Goal: Complete application form: Complete application form

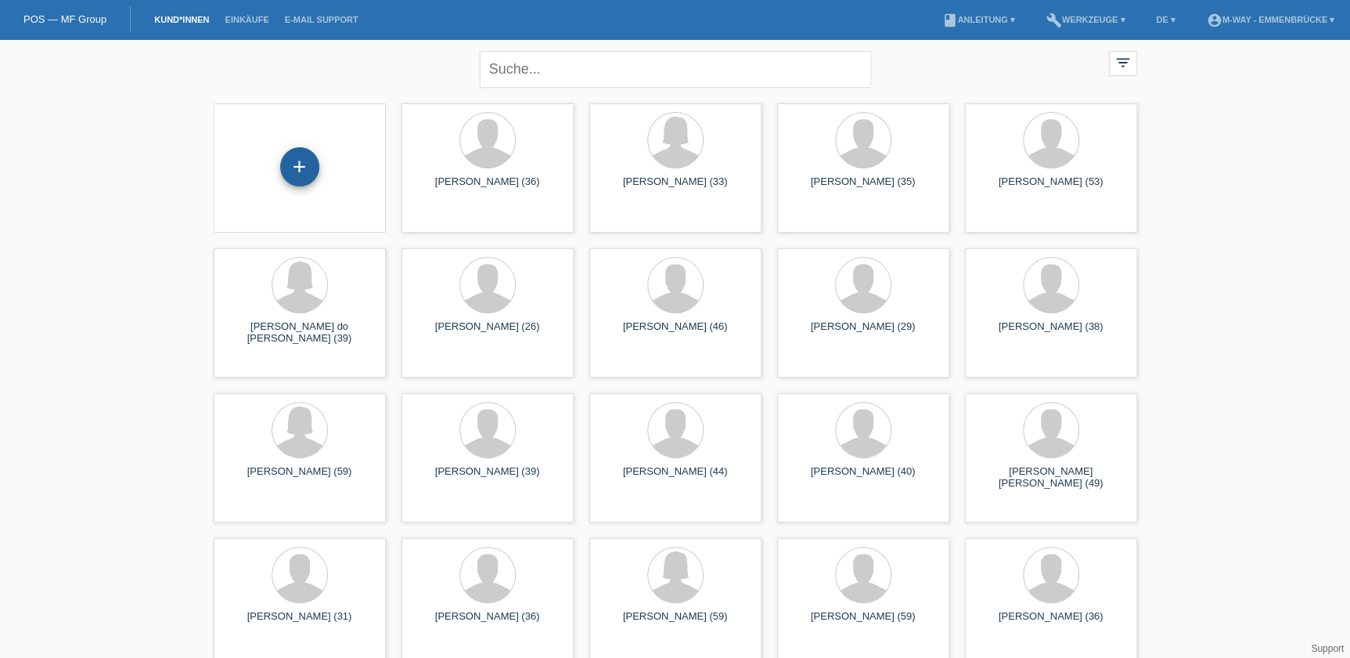
click at [299, 167] on div "+" at bounding box center [299, 166] width 39 height 39
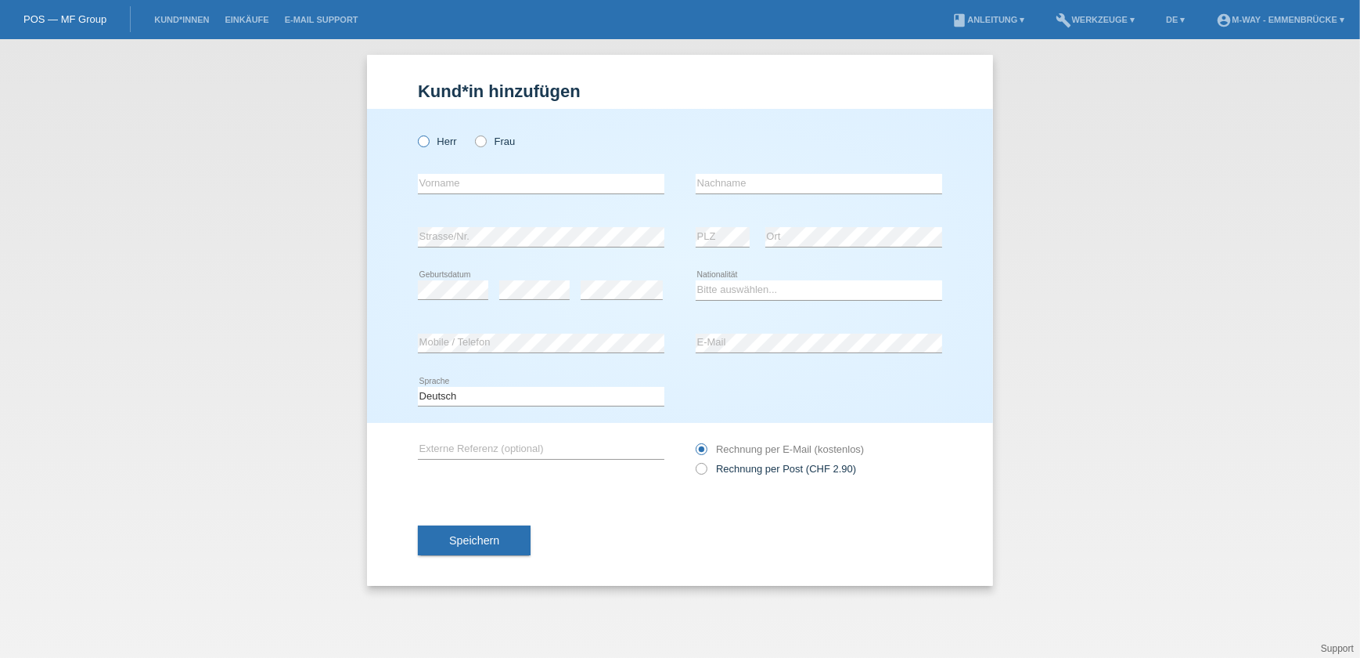
click at [416, 133] on icon at bounding box center [416, 133] width 0 height 0
click at [426, 139] on input "Herr" at bounding box center [423, 140] width 10 height 10
radio input "true"
click at [465, 179] on input "text" at bounding box center [541, 184] width 247 height 20
type input "Bajram"
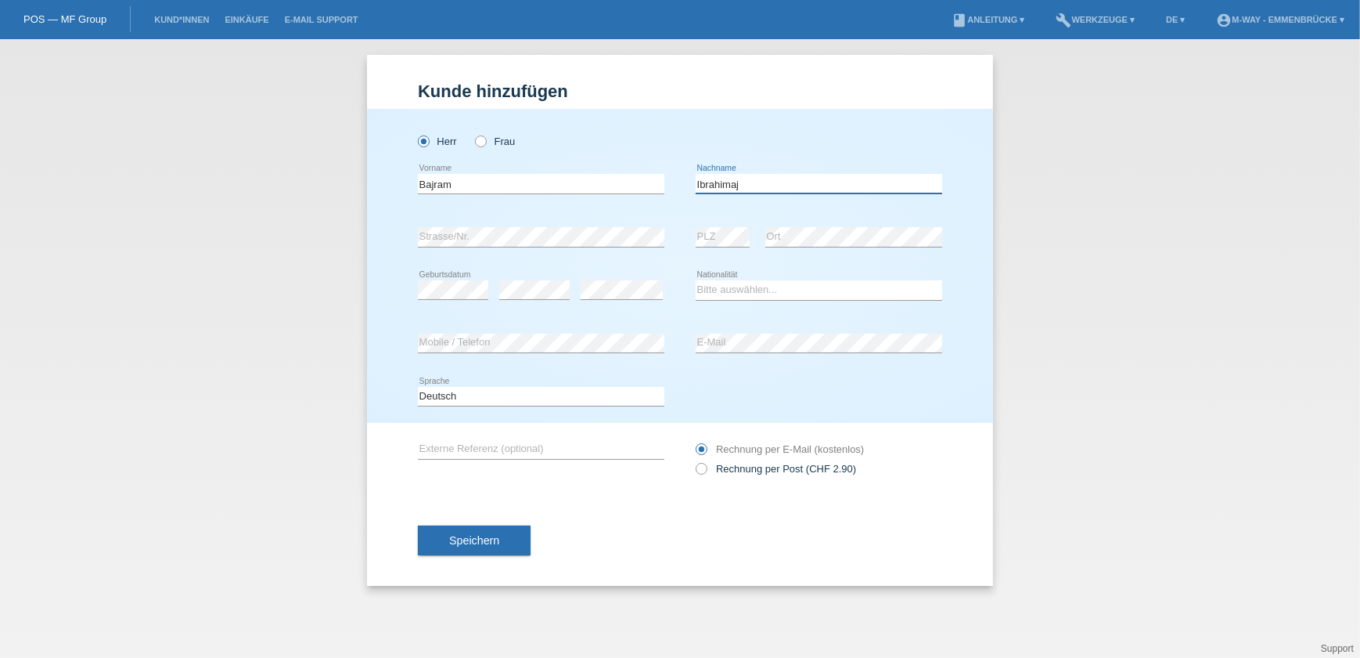
type input "Ibrahimaj"
click at [892, 290] on select "Bitte auswählen... [GEOGRAPHIC_DATA] [GEOGRAPHIC_DATA] [GEOGRAPHIC_DATA] [GEOGR…" at bounding box center [819, 289] width 247 height 19
select select "XK"
click at [696, 280] on select "Bitte auswählen... [GEOGRAPHIC_DATA] [GEOGRAPHIC_DATA] [GEOGRAPHIC_DATA] [GEOGR…" at bounding box center [819, 289] width 247 height 19
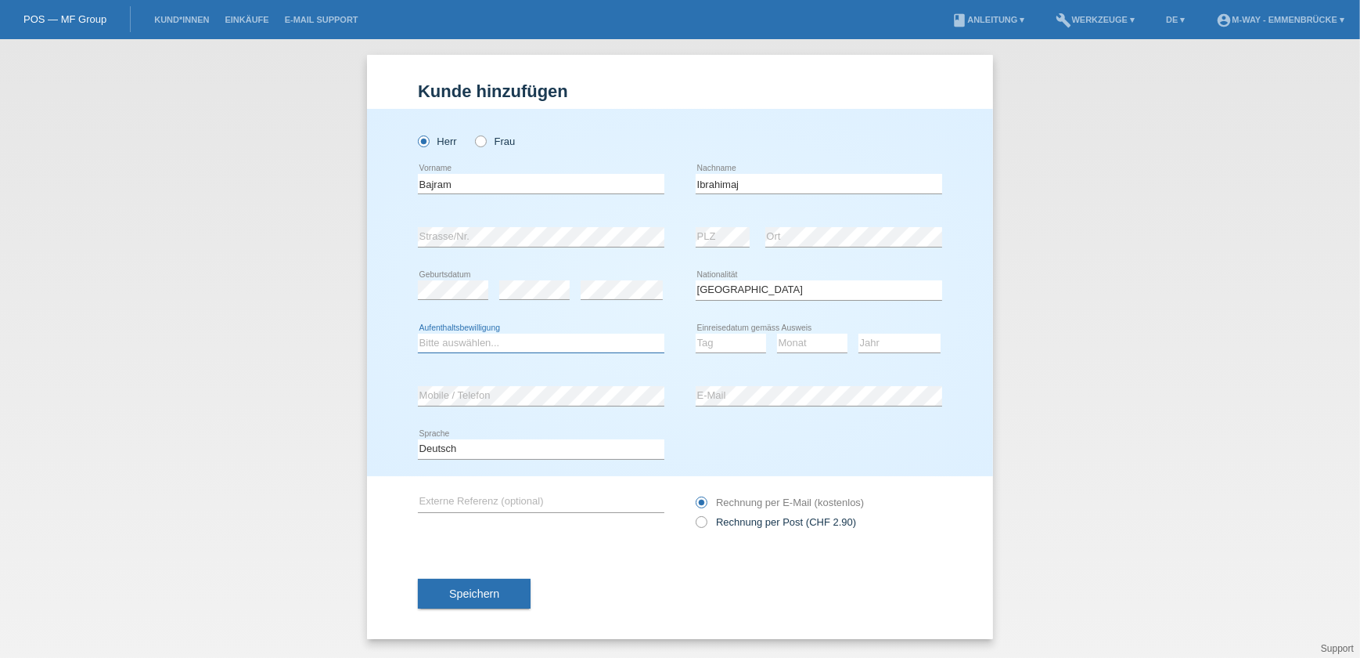
click at [467, 340] on select "Bitte auswählen... C B B - Flüchtlingsstatus Andere" at bounding box center [541, 342] width 247 height 19
click at [418, 333] on select "Bitte auswählen... C B B - Flüchtlingsstatus Andere" at bounding box center [541, 342] width 247 height 19
click at [469, 343] on select "Bitte auswählen... C B B - Flüchtlingsstatus Andere" at bounding box center [541, 342] width 247 height 19
select select "C"
click at [418, 333] on select "Bitte auswählen... C B B - Flüchtlingsstatus Andere" at bounding box center [541, 342] width 247 height 19
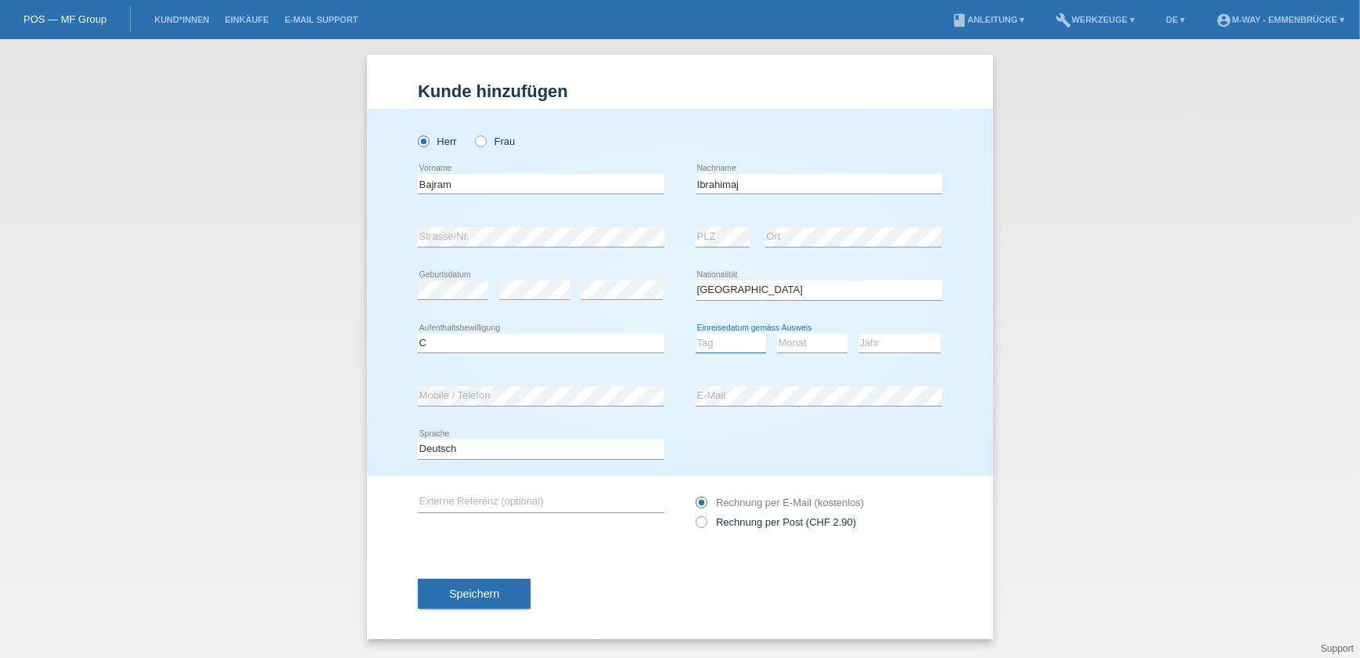
click at [737, 344] on select "Tag 01 02 03 04 05 06 07 08 09 10 11" at bounding box center [731, 342] width 70 height 19
click at [822, 369] on div "error E-Mail" at bounding box center [819, 395] width 247 height 53
click at [749, 342] on select "Tag 01 02 03 04 05 06 07 08 09 10 11" at bounding box center [731, 342] width 70 height 19
select select "10"
click at [833, 336] on select "Monat 01 02 03 04 05 06 07 08 09 10 11" at bounding box center [812, 342] width 70 height 19
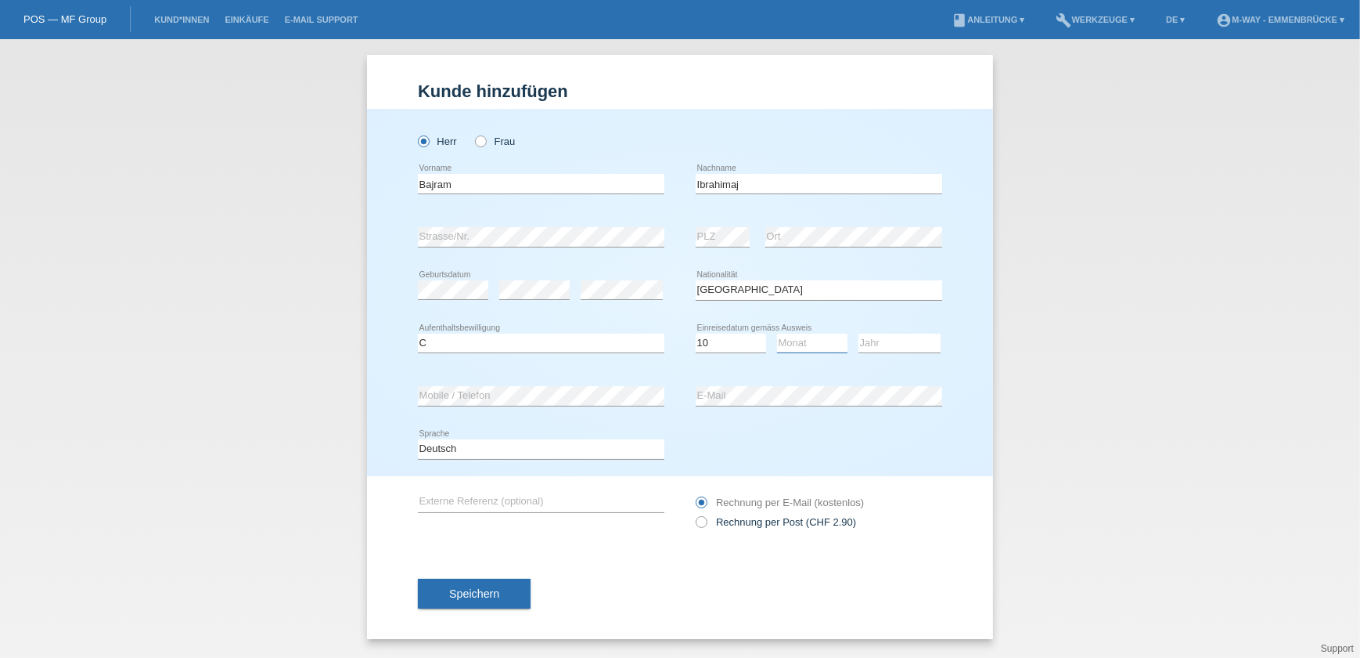
select select "03"
click at [918, 348] on select "Jahr 2025 2024 2023 2022 2021 2020 2019 2018 2017 2016 2015 2014 2013 2012 2011…" at bounding box center [900, 342] width 82 height 19
select select "1994"
click at [859, 333] on select "Jahr 2025 2024 2023 2022 2021 2020 2019 2018 2017 2016 2015 2014 2013 2012 2011…" at bounding box center [900, 342] width 82 height 19
click at [694, 513] on icon at bounding box center [694, 513] width 0 height 0
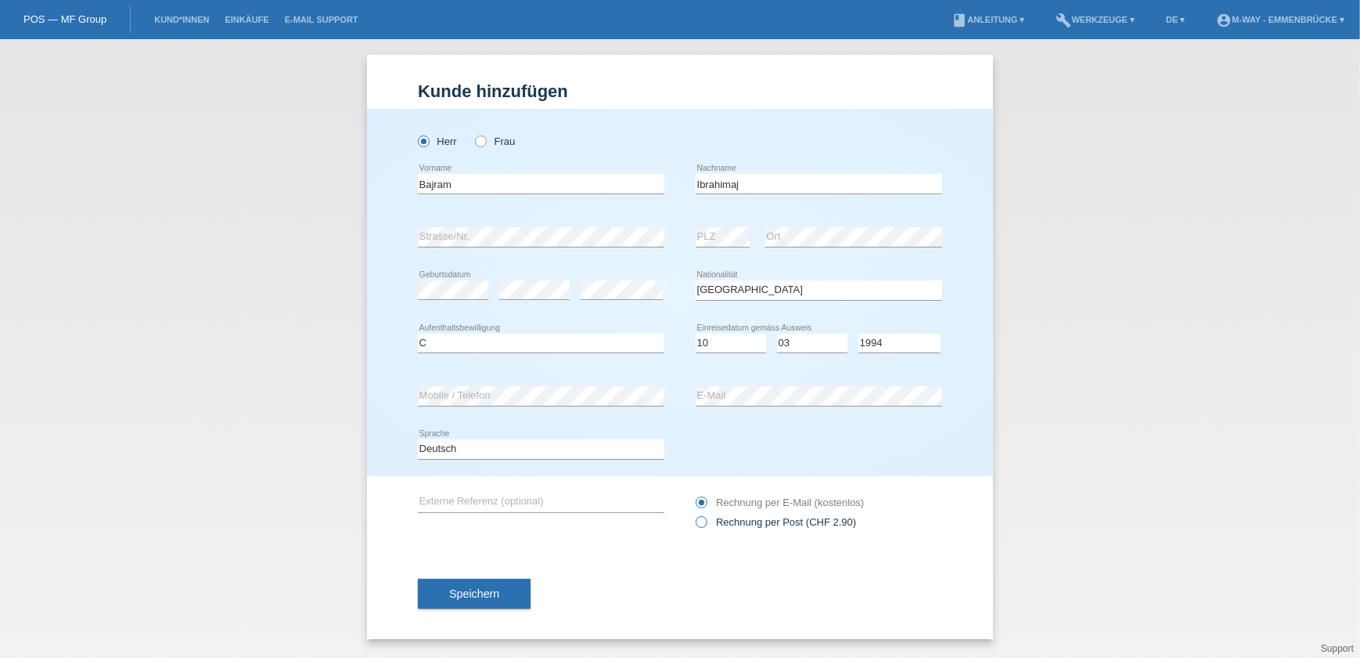
click at [705, 521] on input "Rechnung per Post (CHF 2.90)" at bounding box center [701, 526] width 10 height 20
radio input "true"
click at [487, 587] on span "Speichern" at bounding box center [474, 593] width 50 height 13
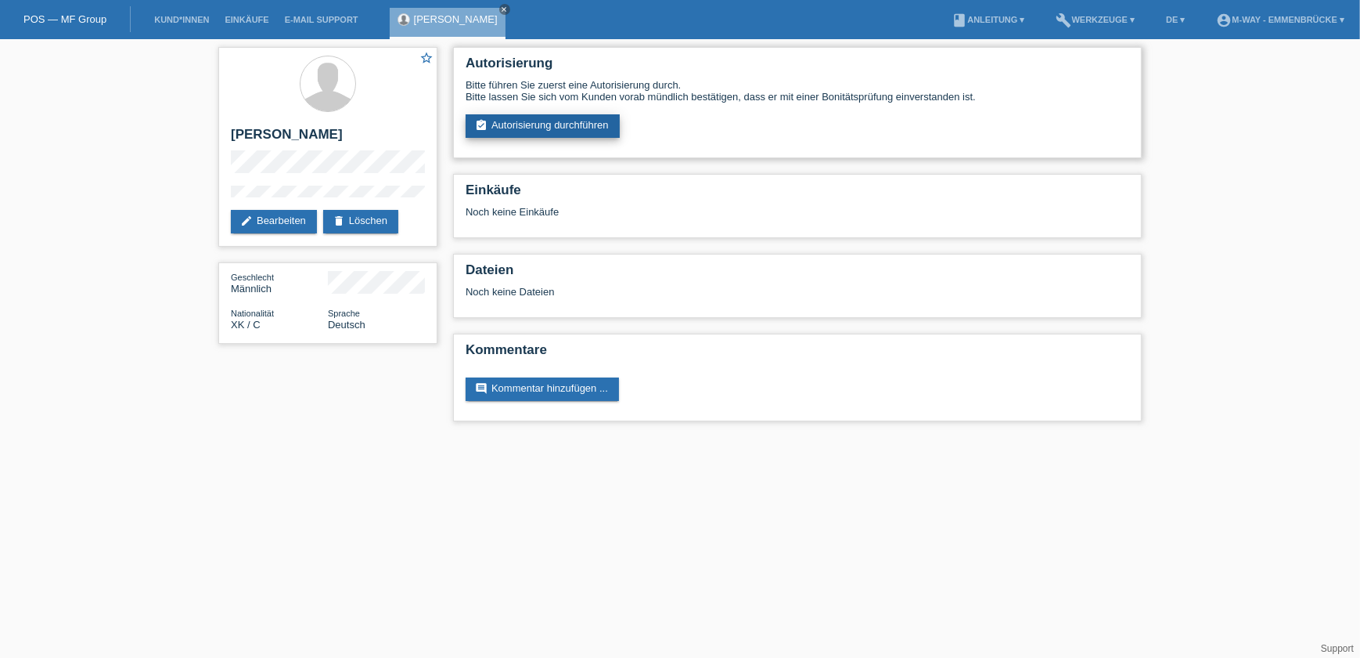
click at [550, 122] on link "assignment_turned_in Autorisierung durchführen" at bounding box center [543, 125] width 154 height 23
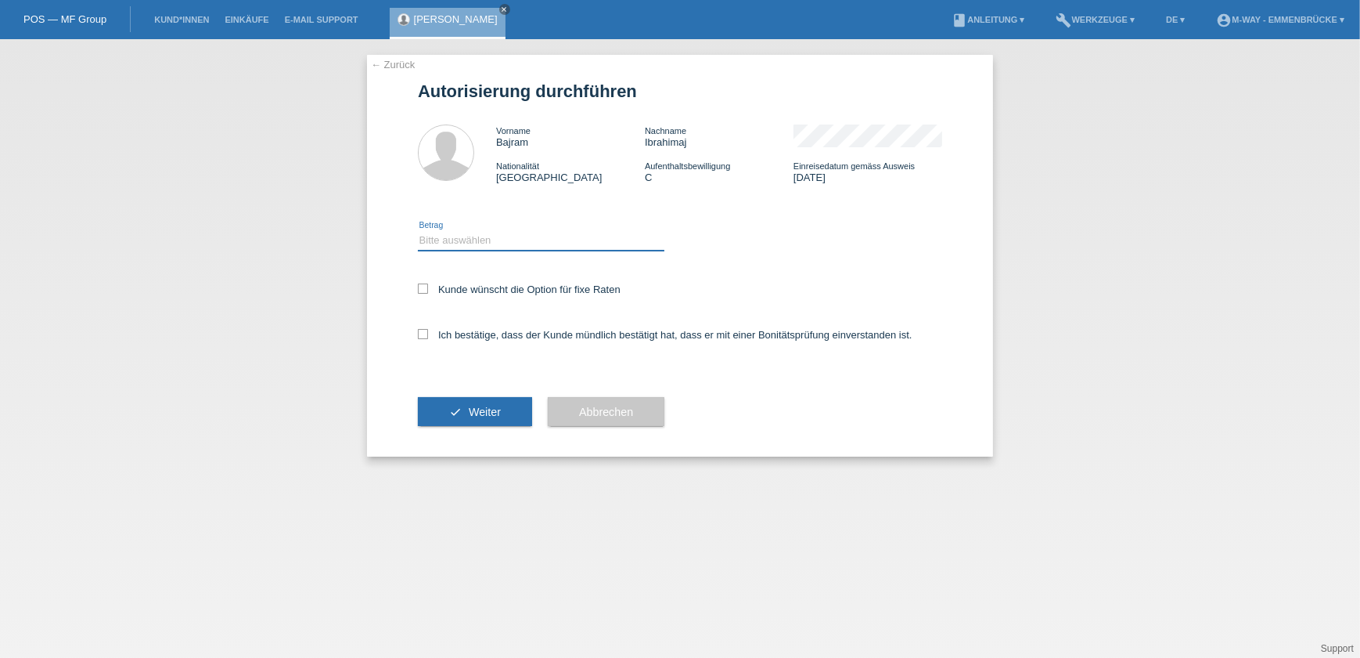
click at [446, 244] on select "Bitte auswählen CHF 1.00 - CHF 499.00 CHF 500.00 - CHF 1'999.00 CHF 2'000.00 - …" at bounding box center [541, 240] width 247 height 19
select select "3"
click at [418, 231] on select "Bitte auswählen CHF 1.00 - CHF 499.00 CHF 500.00 - CHF 1'999.00 CHF 2'000.00 - …" at bounding box center [541, 240] width 247 height 19
click at [425, 290] on icon at bounding box center [423, 288] width 10 height 10
click at [425, 290] on input "Kunde wünscht die Option für fixe Raten" at bounding box center [423, 288] width 10 height 10
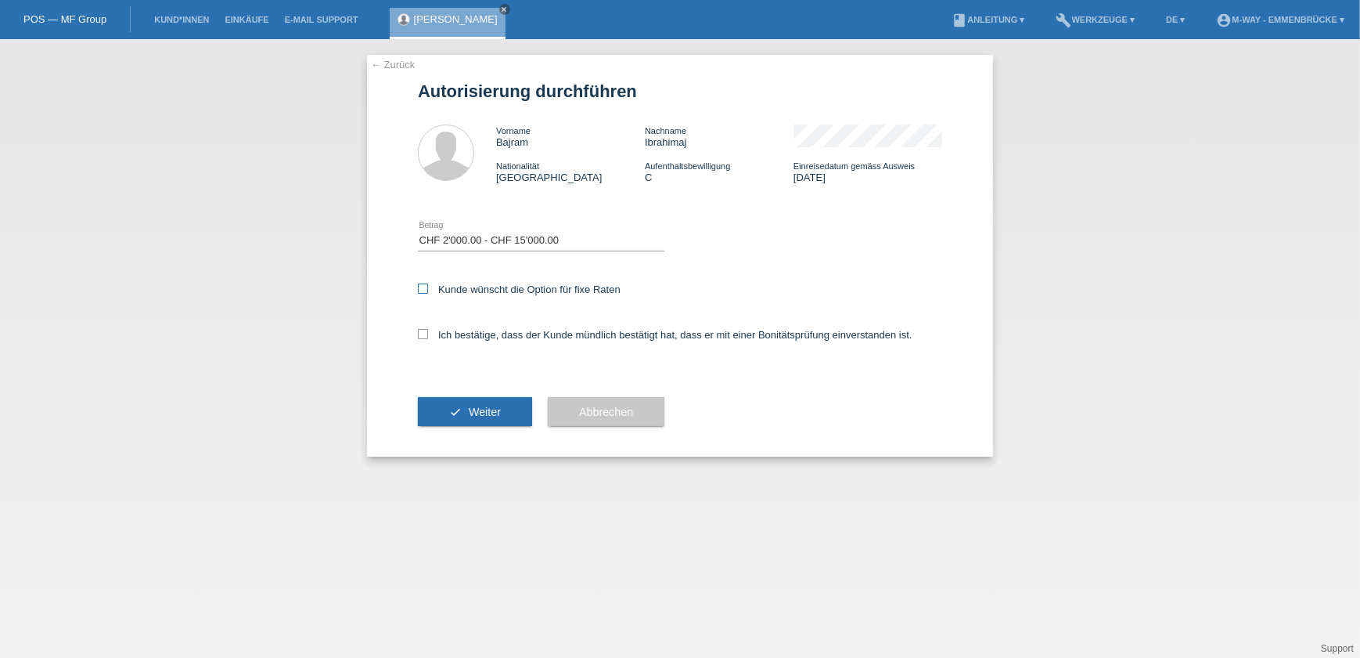
checkbox input "true"
click at [423, 333] on icon at bounding box center [423, 334] width 10 height 10
click at [423, 333] on input "Ich bestätige, dass der Kunde mündlich bestätigt hat, dass er mit einer Bonität…" at bounding box center [423, 334] width 10 height 10
checkbox input "true"
click at [480, 413] on span "Weiter" at bounding box center [485, 411] width 32 height 13
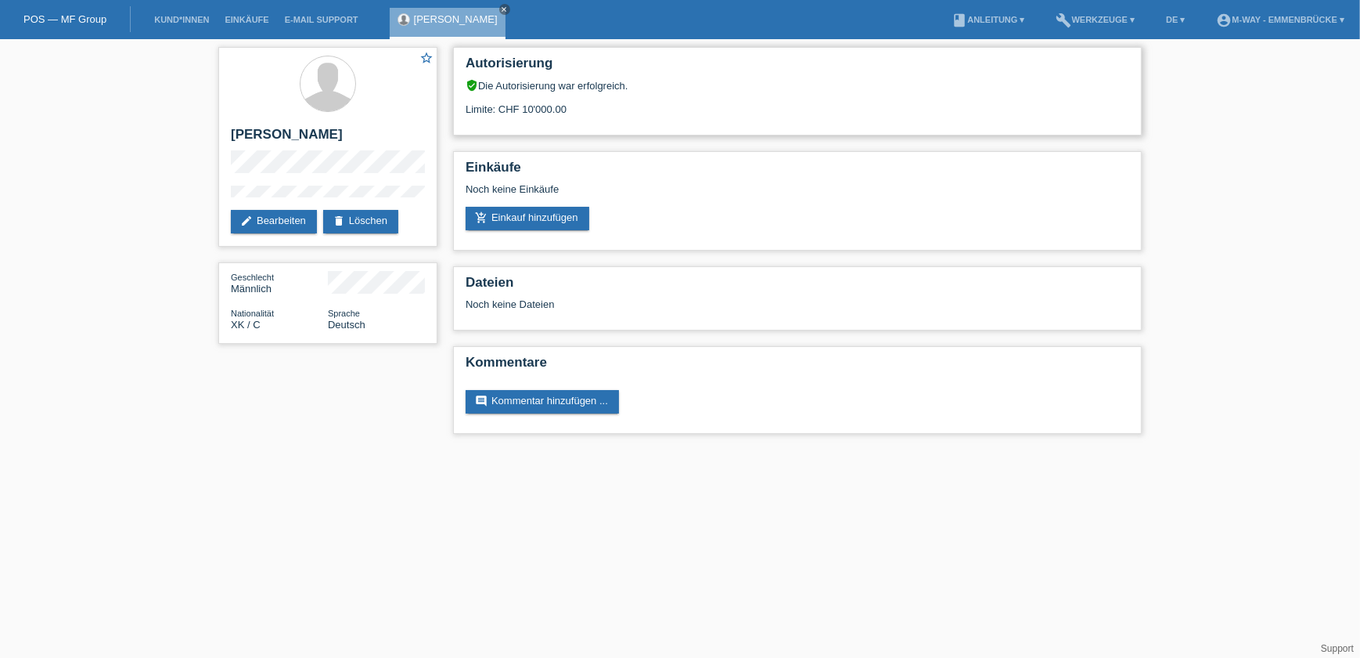
drag, startPoint x: 506, startPoint y: 110, endPoint x: 570, endPoint y: 110, distance: 64.2
click at [570, 110] on div "Limite: CHF 10'000.00" at bounding box center [798, 103] width 664 height 23
